Goal: Task Accomplishment & Management: Complete application form

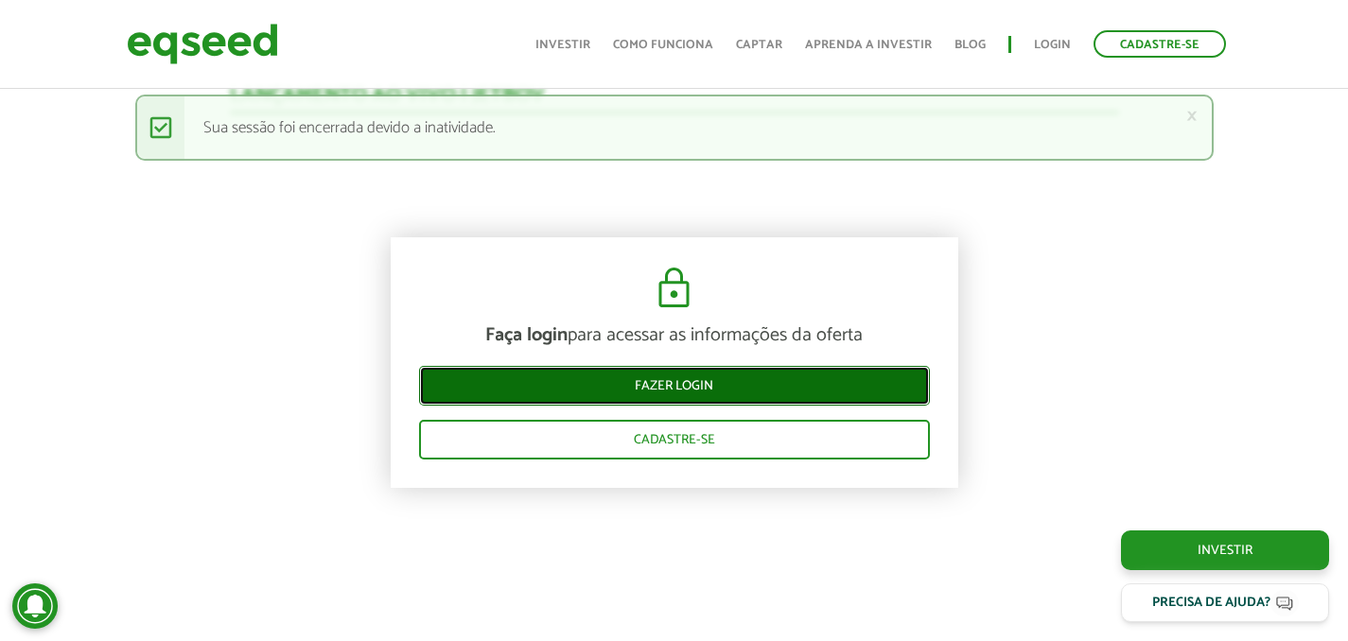
click at [747, 391] on link "Fazer login" at bounding box center [674, 385] width 511 height 40
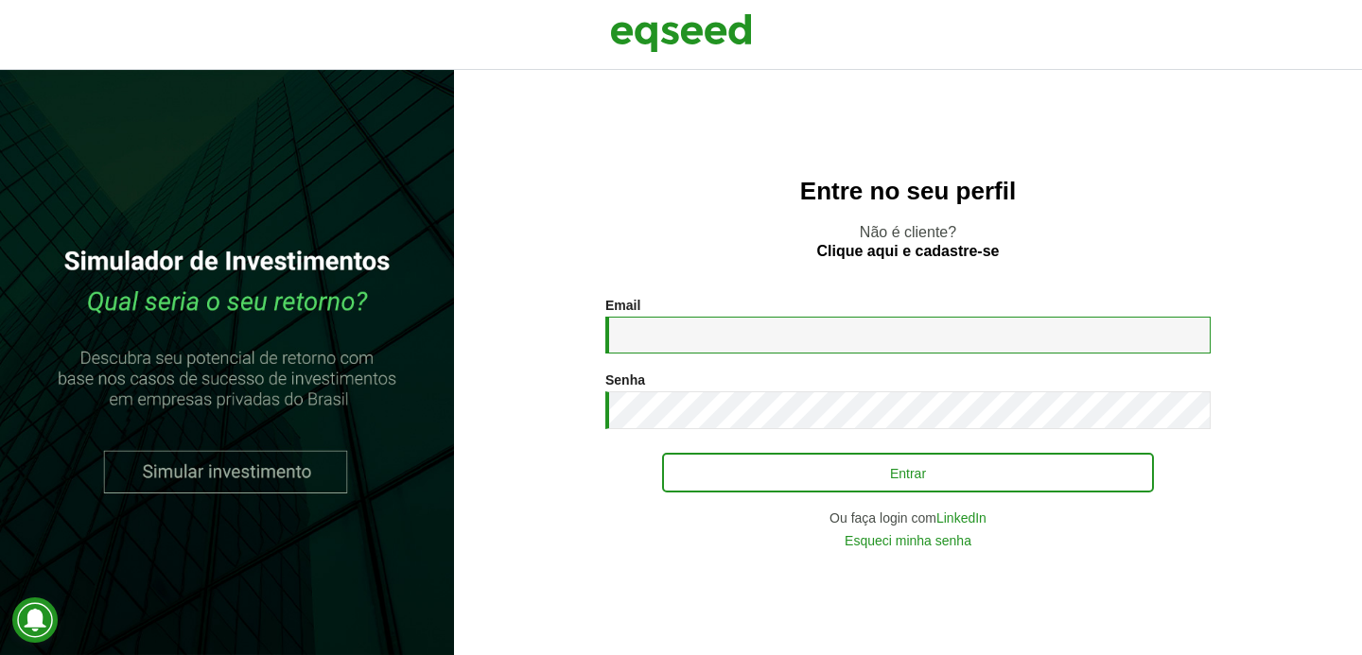
type input "**********"
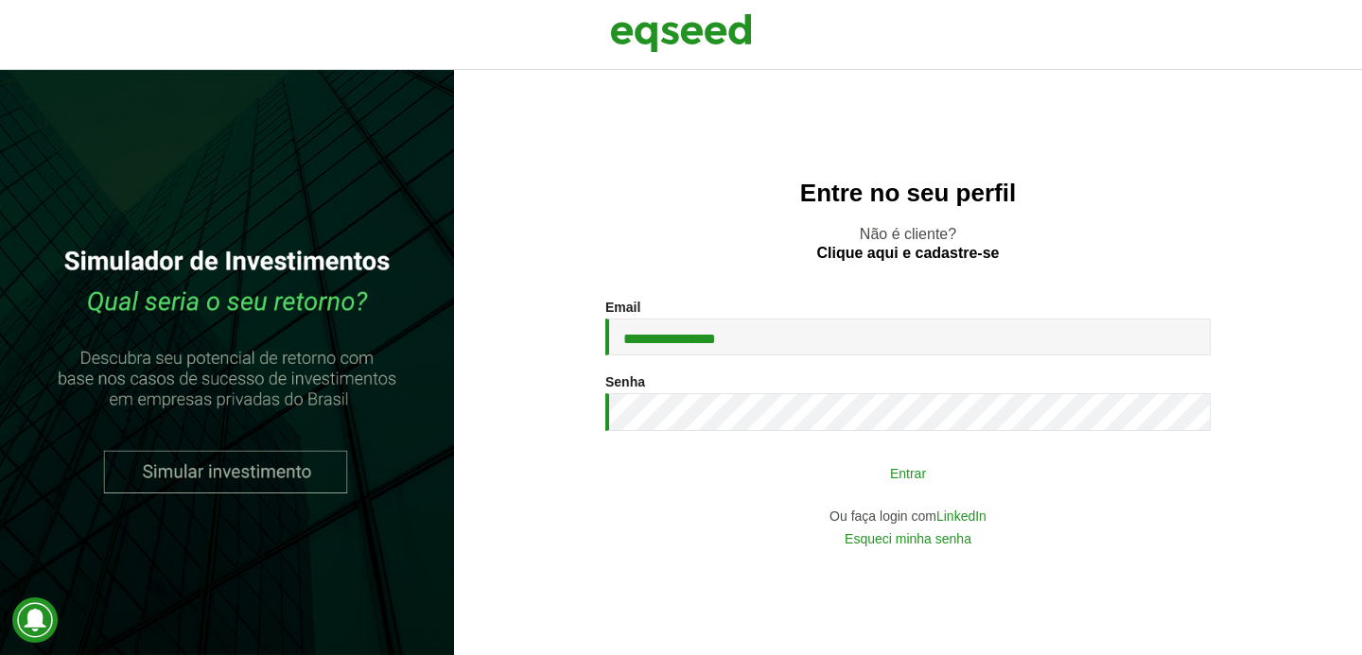
click at [849, 491] on div "Entrar" at bounding box center [908, 473] width 492 height 36
click at [738, 475] on button "Entrar" at bounding box center [908, 473] width 492 height 36
